Goal: Check status

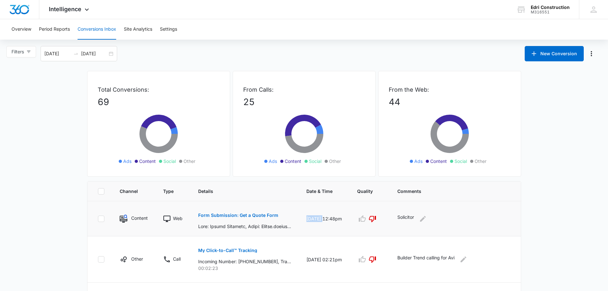
drag, startPoint x: 307, startPoint y: 215, endPoint x: 326, endPoint y: 215, distance: 18.2
click at [326, 215] on td "[DATE] 12:48pm" at bounding box center [324, 218] width 51 height 35
drag, startPoint x: 326, startPoint y: 214, endPoint x: 306, endPoint y: 214, distance: 20.1
click at [306, 214] on td "[DATE] 12:48pm" at bounding box center [324, 218] width 51 height 35
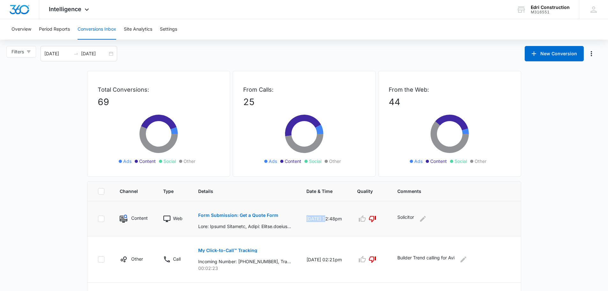
copy td "[DATE]"
click at [304, 223] on td "[DATE] 12:48pm" at bounding box center [324, 218] width 51 height 35
click at [308, 223] on td "[DATE] 12:48pm" at bounding box center [324, 218] width 51 height 35
drag, startPoint x: 307, startPoint y: 223, endPoint x: 327, endPoint y: 223, distance: 20.1
click at [327, 223] on td "[DATE] 12:48pm" at bounding box center [324, 218] width 51 height 35
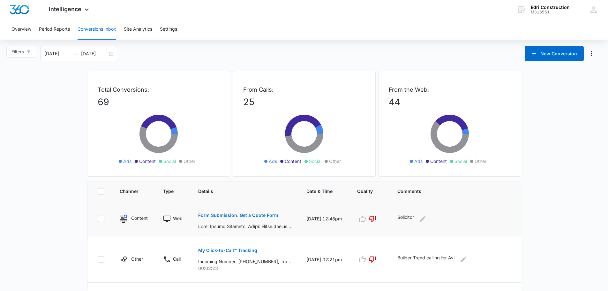
copy td "12:48pm"
